Goal: Transaction & Acquisition: Purchase product/service

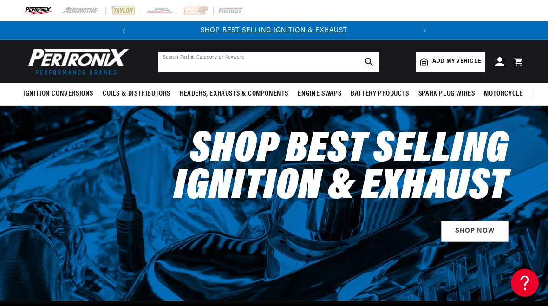
click at [223, 60] on input "text" at bounding box center [268, 62] width 221 height 20
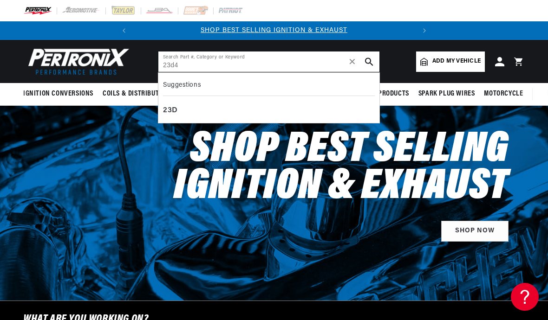
type input "23d4"
click at [368, 60] on icon "search button" at bounding box center [369, 62] width 8 height 8
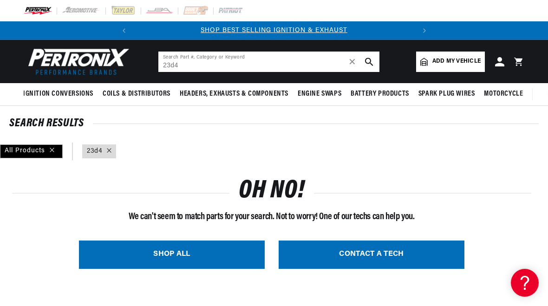
click at [167, 65] on input "23d4" at bounding box center [268, 62] width 221 height 20
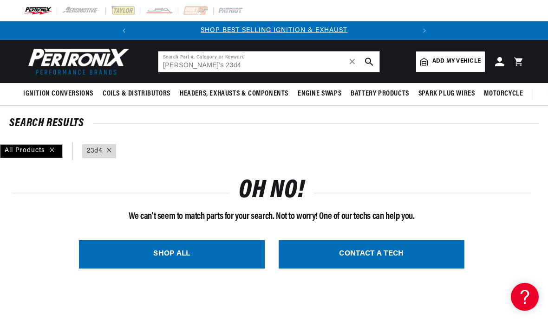
click at [367, 55] on button "search button" at bounding box center [369, 62] width 20 height 20
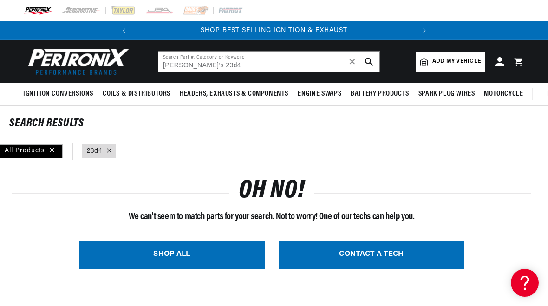
type input "Lucas 23d4"
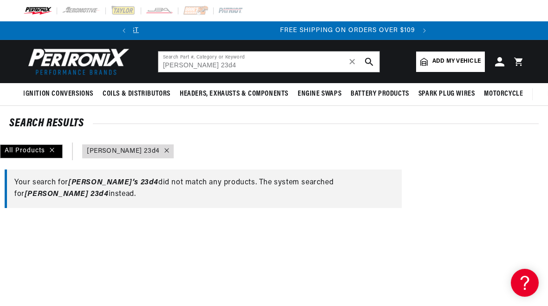
scroll to position [0, 281]
click at [109, 190] on span "Lucas 23d4" at bounding box center [67, 193] width 84 height 7
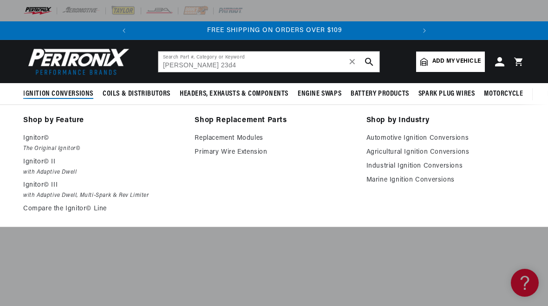
click at [39, 181] on p "Ignitor© III" at bounding box center [102, 185] width 158 height 11
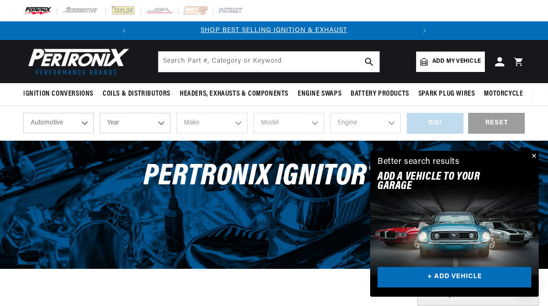
click at [162, 121] on select "Year 2026 2025 2024 2023 2022 2021 2020 2019 2018 2017 2016 2015 2014 2013 2012…" at bounding box center [135, 123] width 71 height 20
select select "1970"
click at [164, 120] on select "2026 2025 2024 2023 2022 2021 2020 2019 2018 2017 2016 2015 2014 2013 2012 2011…" at bounding box center [135, 123] width 71 height 20
select select "1972"
click at [237, 122] on select "Make Alfa Romeo American Motors Aston Martin Audi Austin BMW Buick Cadillac Che…" at bounding box center [211, 123] width 71 height 20
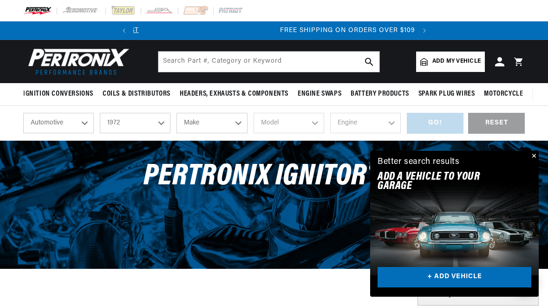
scroll to position [0, 281]
select select "Lotus"
click at [319, 123] on select "Model Elan Europa Seven" at bounding box center [288, 123] width 71 height 20
select select "Europa"
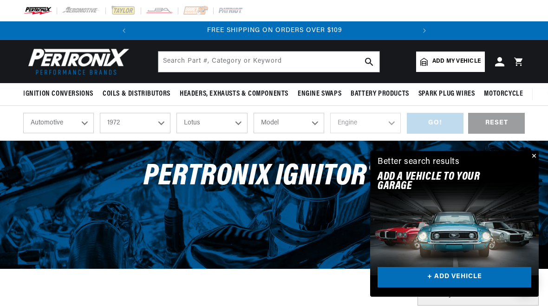
select select "Europa"
click at [390, 121] on select "Engine -L 1.5L 1.6L" at bounding box center [365, 123] width 71 height 20
select select "1.6L"
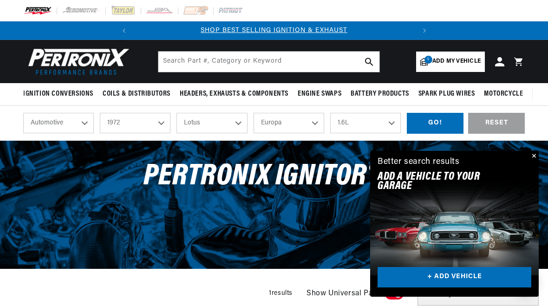
checkbox input "true"
click at [438, 124] on div "GO!" at bounding box center [435, 123] width 57 height 21
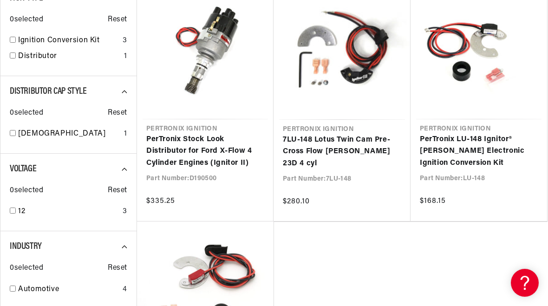
click at [351, 134] on link "7LU-148 Lotus Twin Cam Pre-Cross Flow [PERSON_NAME] 23D 4 cyl" at bounding box center [342, 152] width 118 height 36
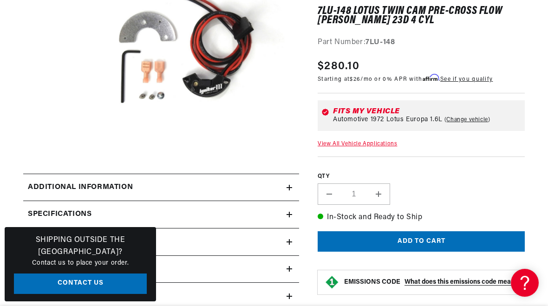
scroll to position [0, 281]
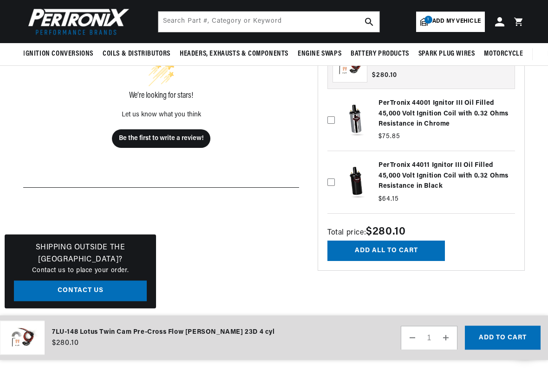
scroll to position [497, 0]
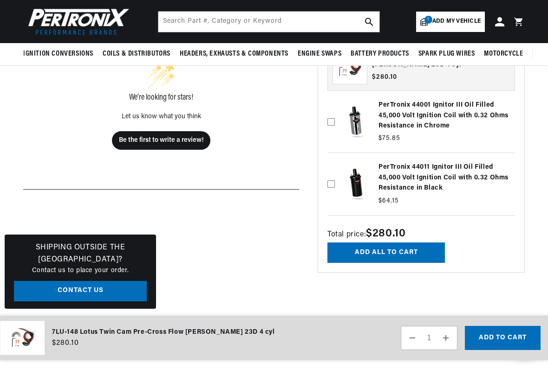
click at [331, 181] on icon at bounding box center [330, 184] width 7 height 7
click at [331, 168] on input "checkbox" at bounding box center [330, 163] width 7 height 7
checkbox input "true"
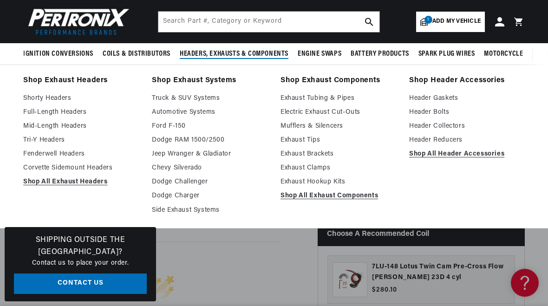
scroll to position [0, 0]
click at [56, 142] on link "Tri-Y Headers" at bounding box center [81, 140] width 116 height 11
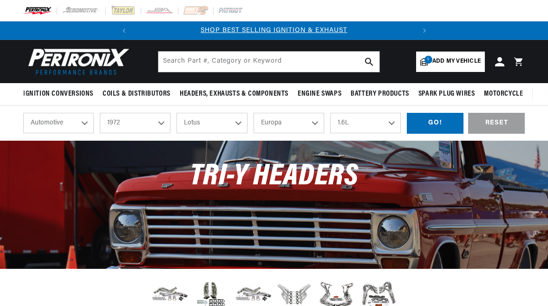
select select "1972"
select select "Lotus"
select select "Europa"
select select "1.6L"
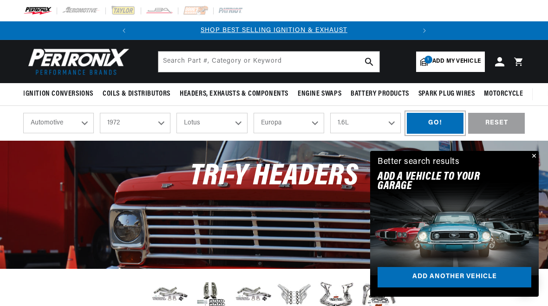
click at [444, 125] on div "GO!" at bounding box center [435, 123] width 57 height 21
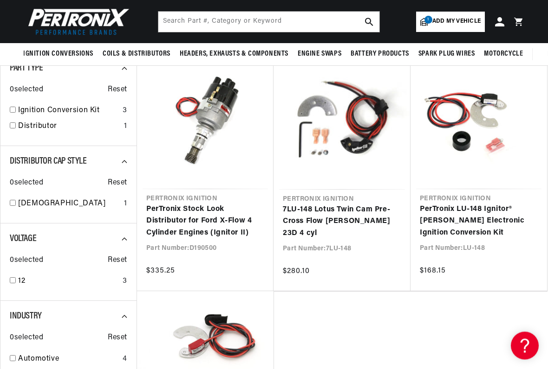
scroll to position [123, 0]
click at [189, 216] on link "PerTronix Stock Look Distributor for Ford X-Flow 4 Cylinder Engines (Ignitor II)" at bounding box center [205, 222] width 118 height 36
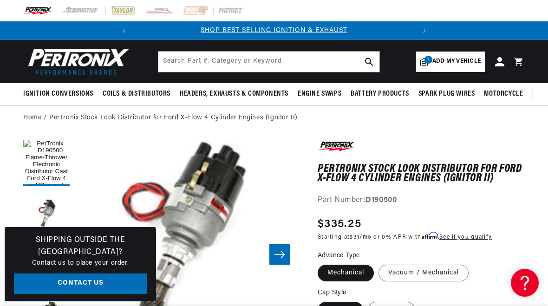
click at [280, 252] on icon "Slide right" at bounding box center [279, 254] width 11 height 9
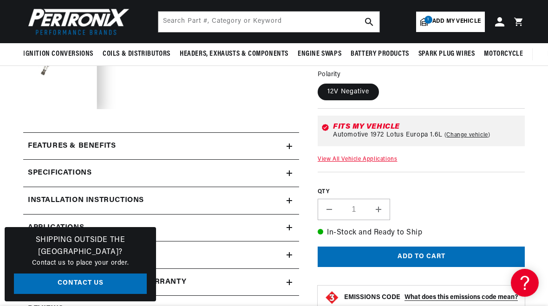
scroll to position [253, 0]
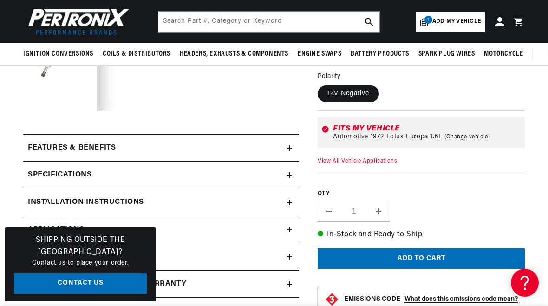
click at [288, 148] on icon at bounding box center [289, 148] width 6 height 0
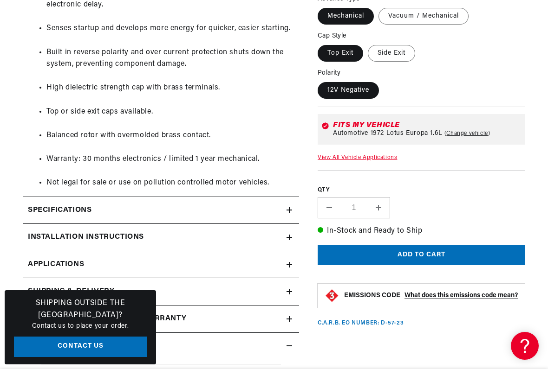
scroll to position [0, 0]
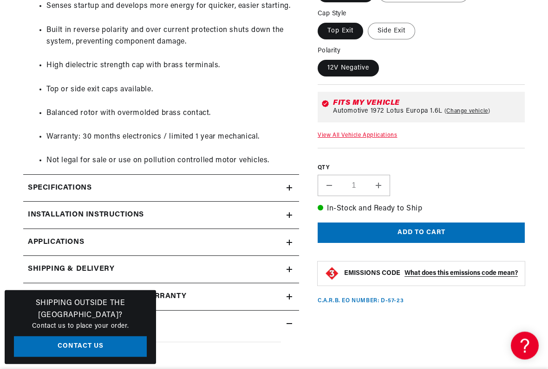
click at [286, 186] on icon at bounding box center [289, 189] width 6 height 6
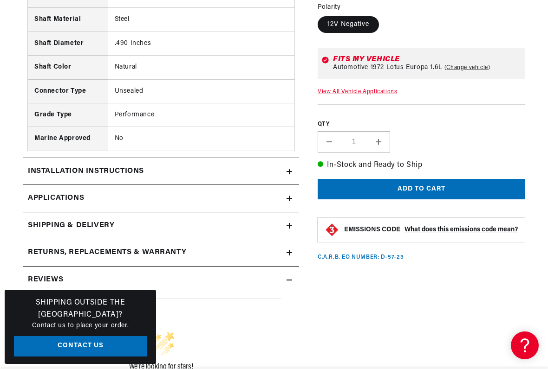
click at [287, 196] on icon at bounding box center [289, 199] width 6 height 6
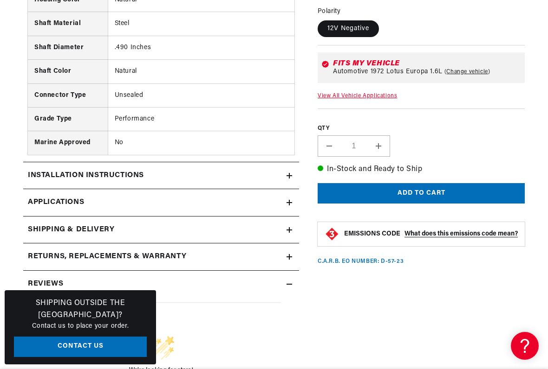
click at [289, 173] on icon at bounding box center [289, 176] width 0 height 6
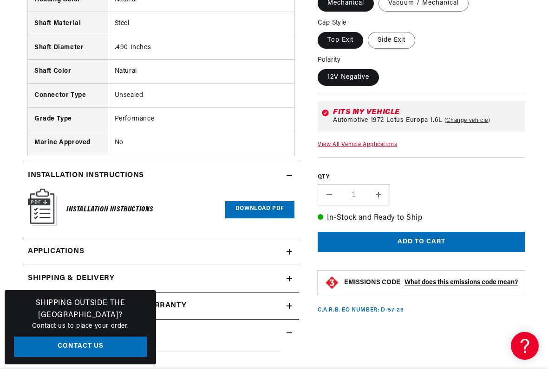
click at [259, 201] on link "Download PDF" at bounding box center [259, 209] width 69 height 17
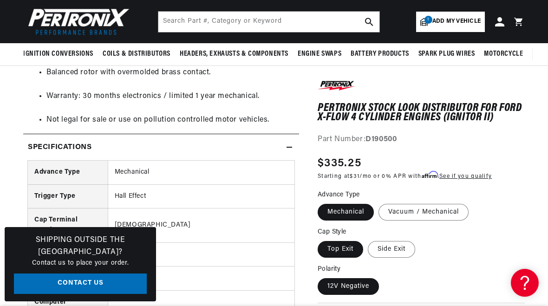
scroll to position [905, 0]
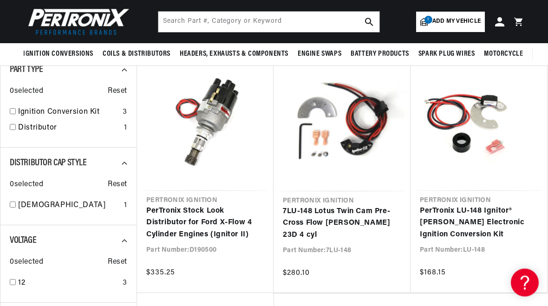
scroll to position [121, 0]
click at [341, 206] on link "7LU-148 Lotus Twin Cam Pre-Cross Flow [PERSON_NAME] 23D 4 cyl" at bounding box center [342, 224] width 118 height 36
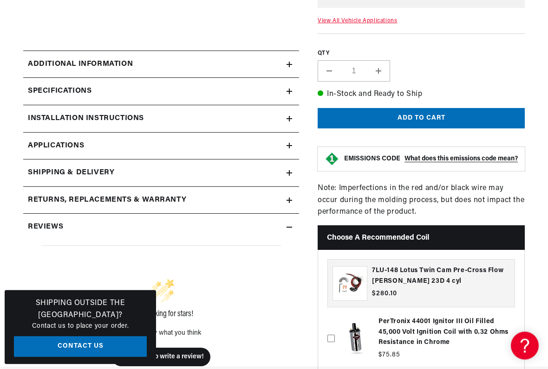
scroll to position [281, 0]
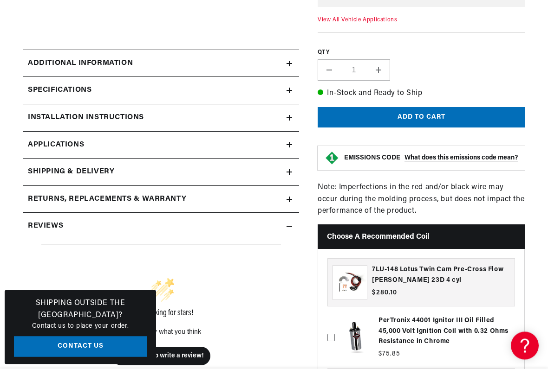
click at [288, 116] on icon at bounding box center [289, 119] width 6 height 6
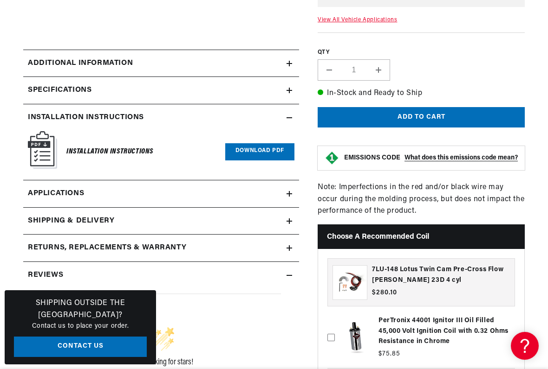
click at [263, 148] on link "Download PDF" at bounding box center [259, 151] width 69 height 17
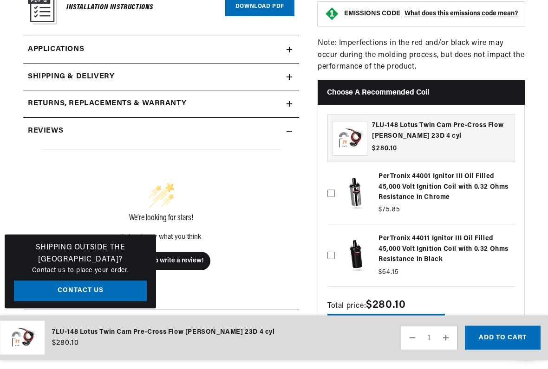
scroll to position [426, 0]
click at [336, 248] on label at bounding box center [420, 255] width 187 height 57
click at [335, 239] on input "checkbox" at bounding box center [330, 235] width 7 height 7
checkbox input "true"
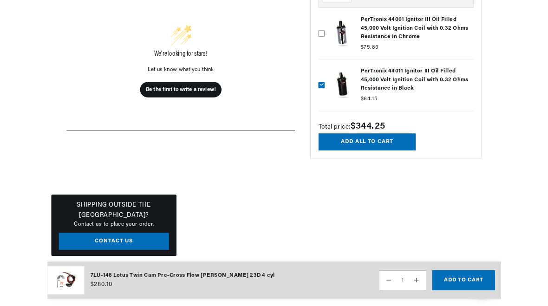
scroll to position [605, 0]
